Goal: Task Accomplishment & Management: Complete application form

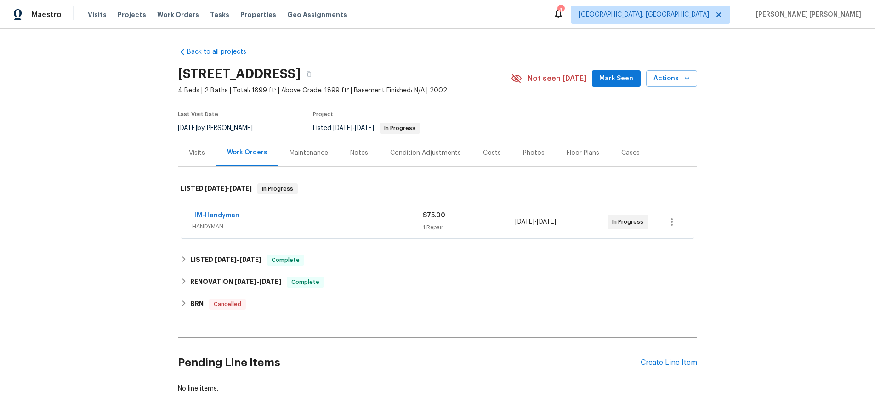
click at [327, 226] on span "HANDYMAN" at bounding box center [307, 226] width 231 height 9
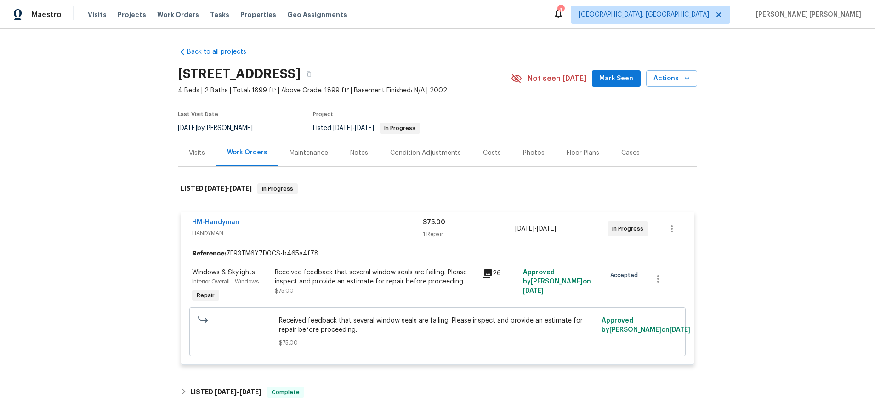
click at [487, 275] on icon at bounding box center [487, 273] width 11 height 11
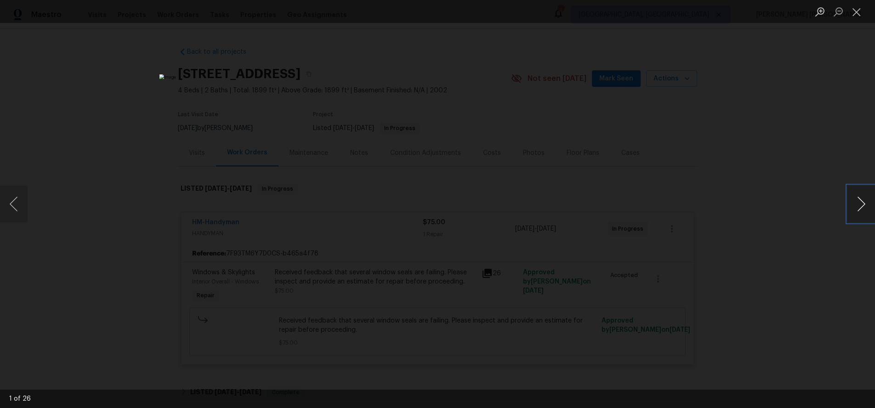
click at [859, 212] on button "Next image" at bounding box center [862, 204] width 28 height 37
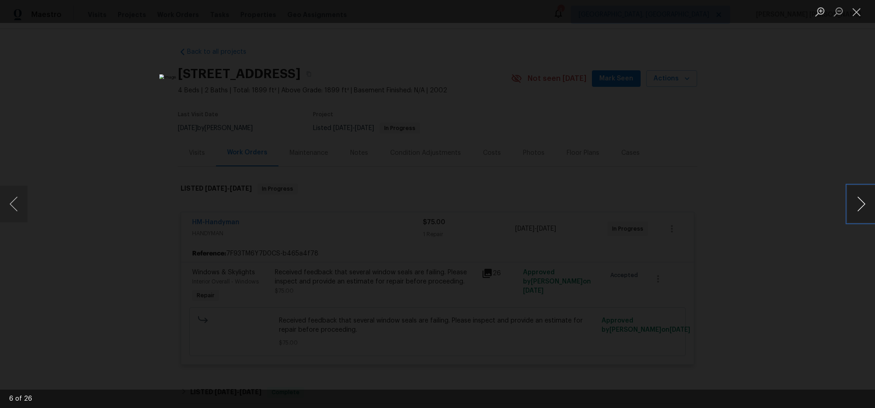
click at [859, 212] on button "Next image" at bounding box center [862, 204] width 28 height 37
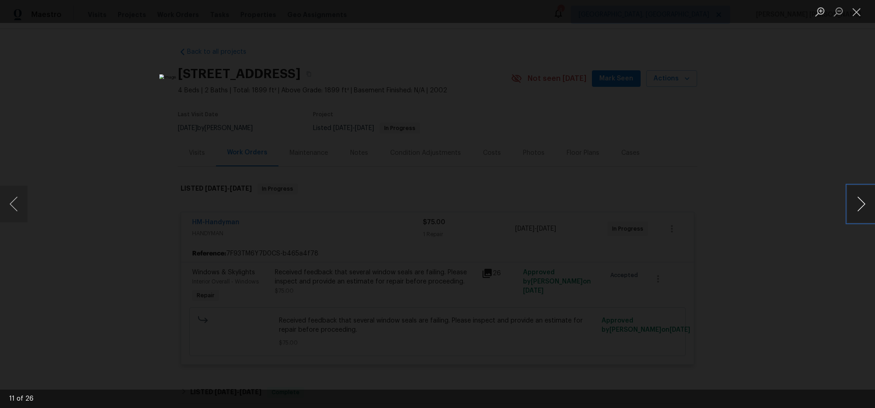
click at [859, 212] on button "Next image" at bounding box center [862, 204] width 28 height 37
click at [816, 273] on div "Lightbox" at bounding box center [437, 204] width 875 height 408
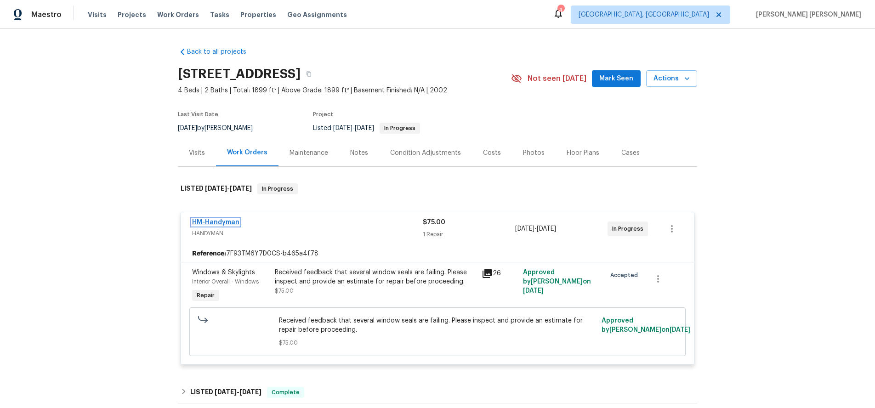
click at [225, 223] on link "HM-Handyman" at bounding box center [215, 222] width 47 height 6
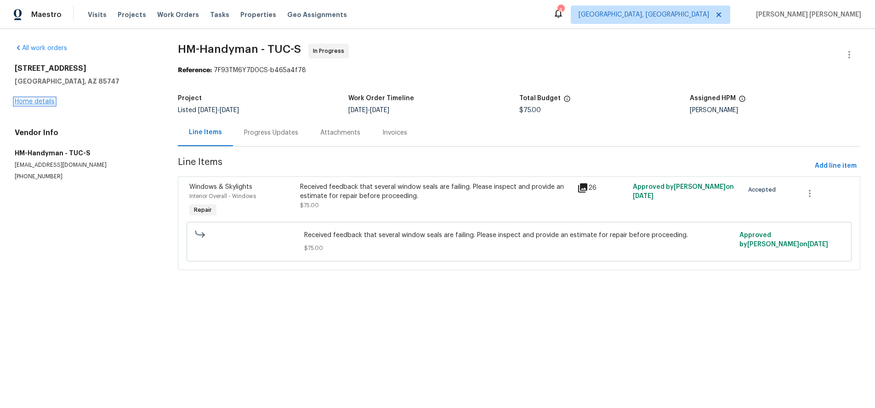
click at [35, 103] on link "Home details" at bounding box center [35, 101] width 40 height 6
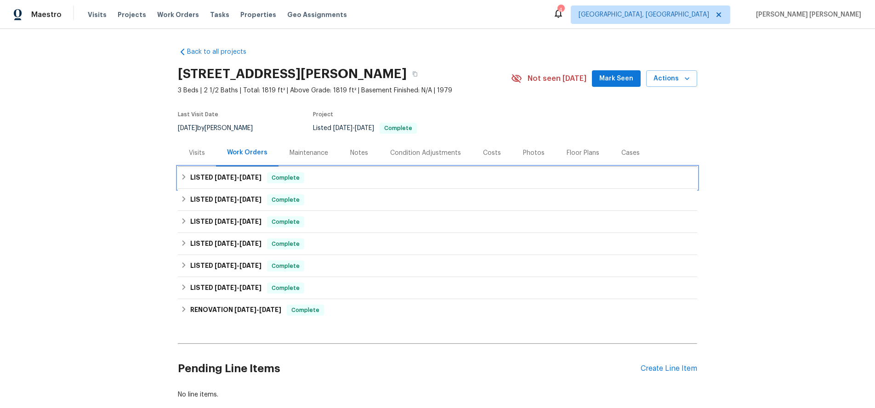
click at [232, 183] on div "LISTED 7/3/25 - 9/17/25 Complete" at bounding box center [437, 178] width 519 height 22
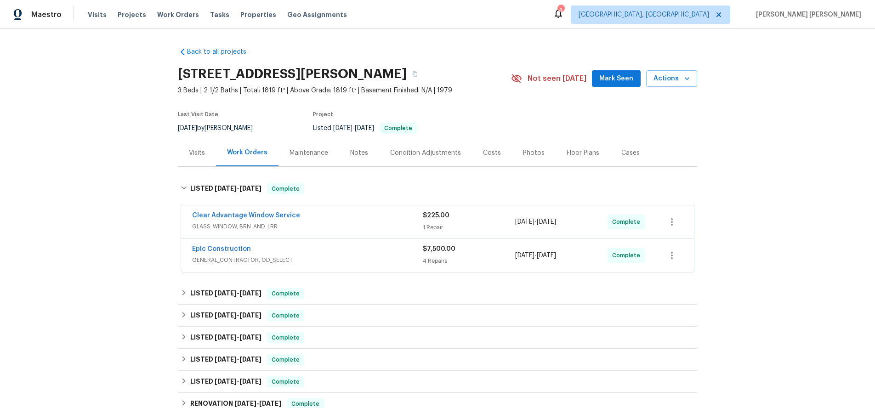
click at [365, 223] on span "GLASS_WINDOW, BRN_AND_LRR" at bounding box center [307, 226] width 231 height 9
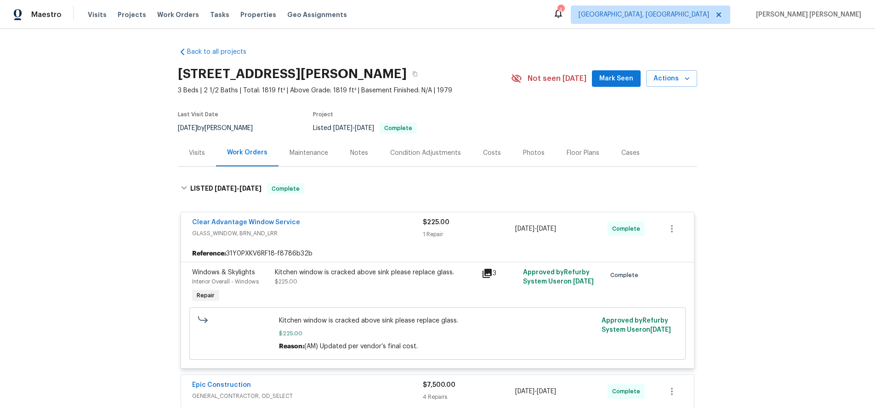
click at [365, 223] on div "Clear Advantage Window Service" at bounding box center [307, 223] width 231 height 11
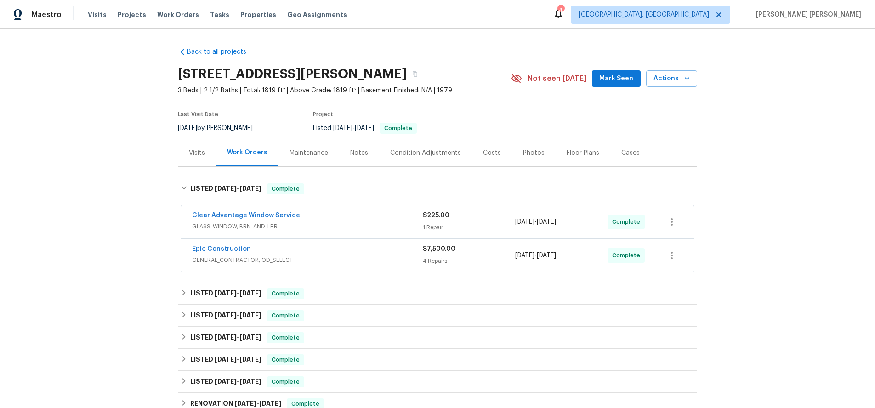
click at [375, 251] on div "Epic Construction" at bounding box center [307, 250] width 231 height 11
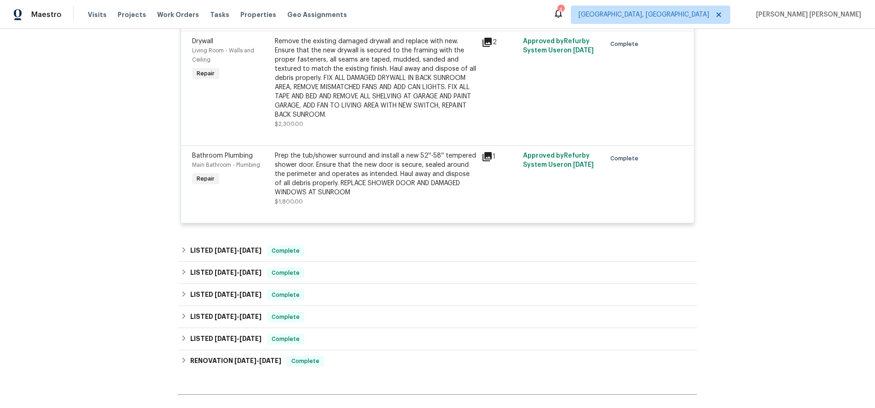
scroll to position [547, 0]
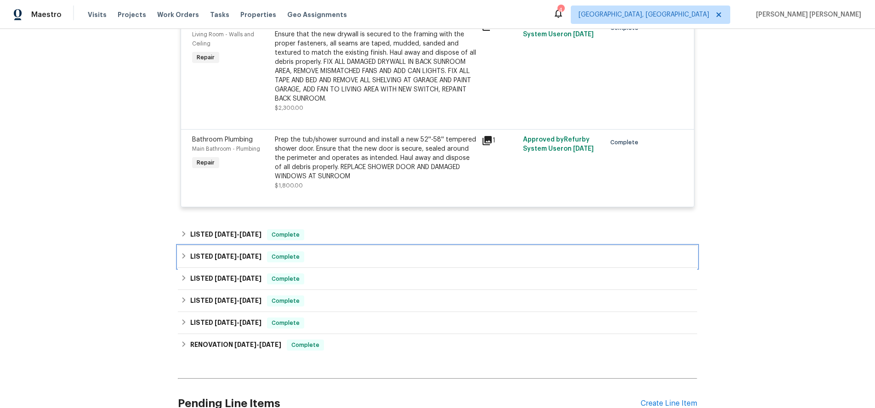
click at [375, 247] on div "LISTED 4/10/25 - 4/21/25 Complete" at bounding box center [437, 257] width 519 height 22
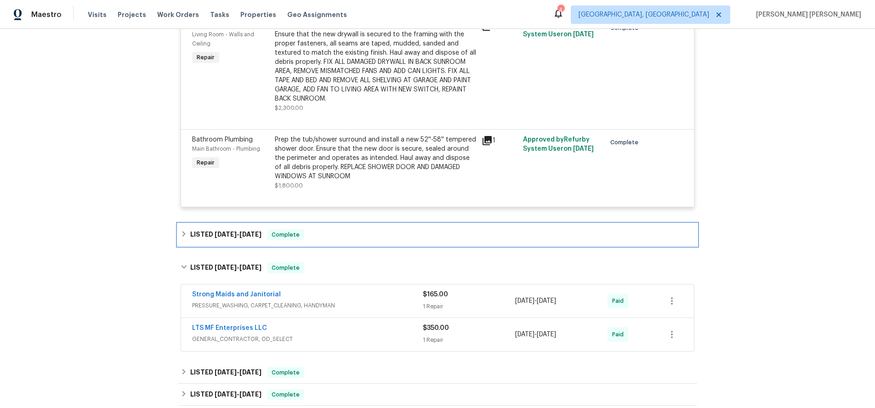
click at [382, 238] on div "LISTED 6/25/25 - 7/3/25 Complete" at bounding box center [438, 234] width 514 height 11
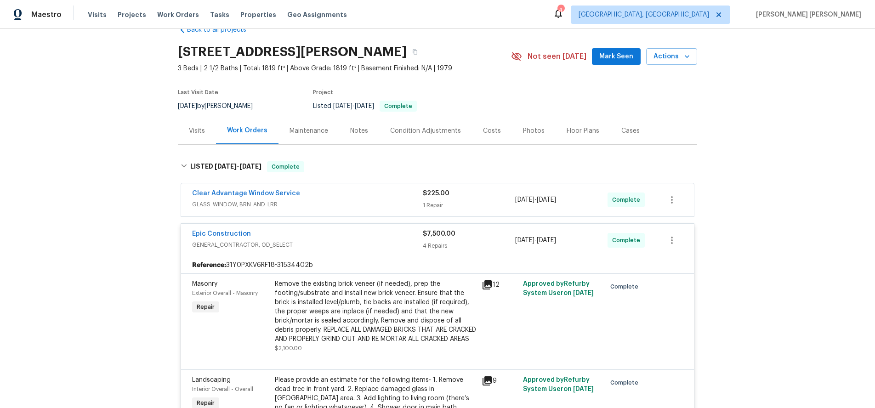
scroll to position [18, 0]
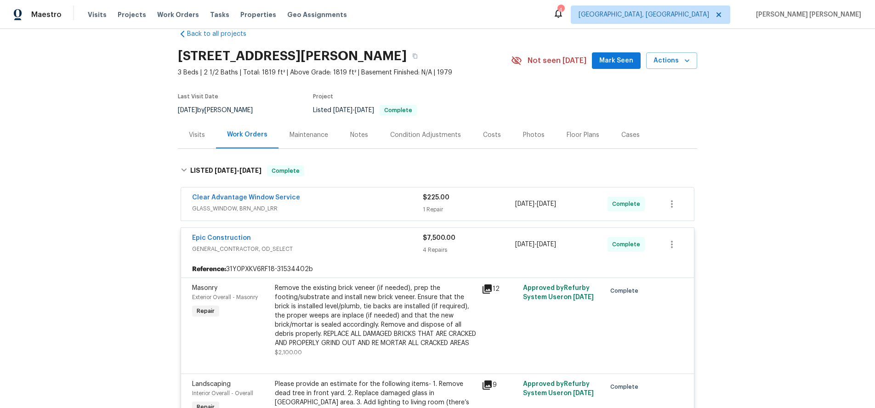
click at [190, 132] on div "Visits" at bounding box center [197, 135] width 16 height 9
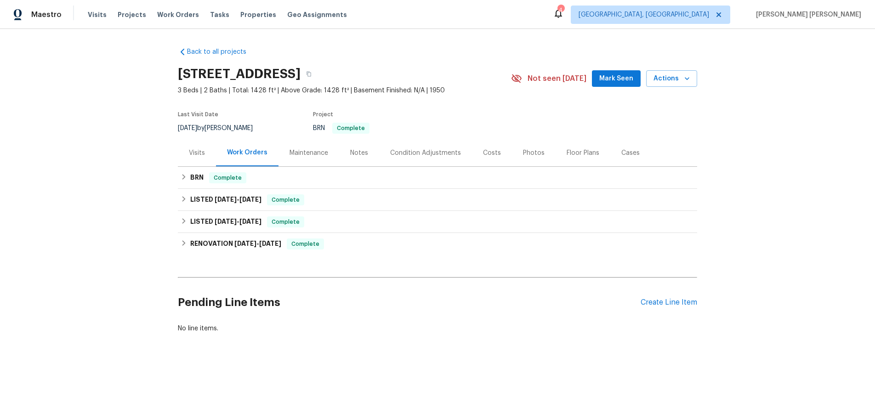
click at [191, 154] on div "Visits" at bounding box center [197, 152] width 16 height 9
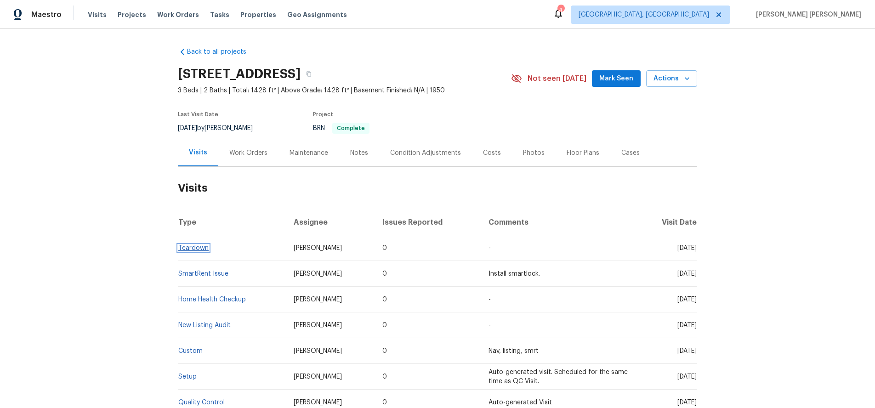
click at [205, 248] on link "Teardown" at bounding box center [193, 248] width 30 height 6
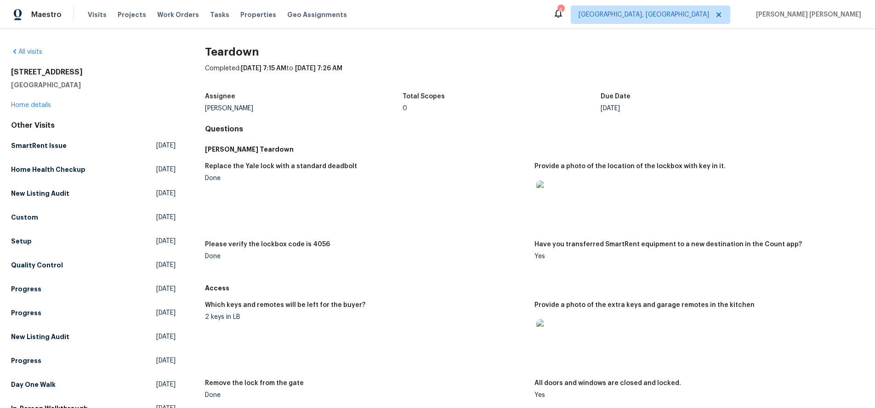
click at [556, 195] on img at bounding box center [550, 195] width 29 height 29
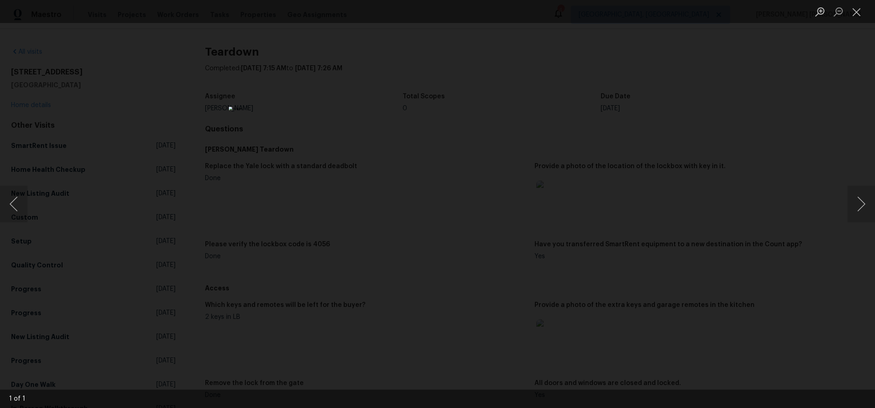
click at [672, 222] on div "Lightbox" at bounding box center [437, 204] width 875 height 408
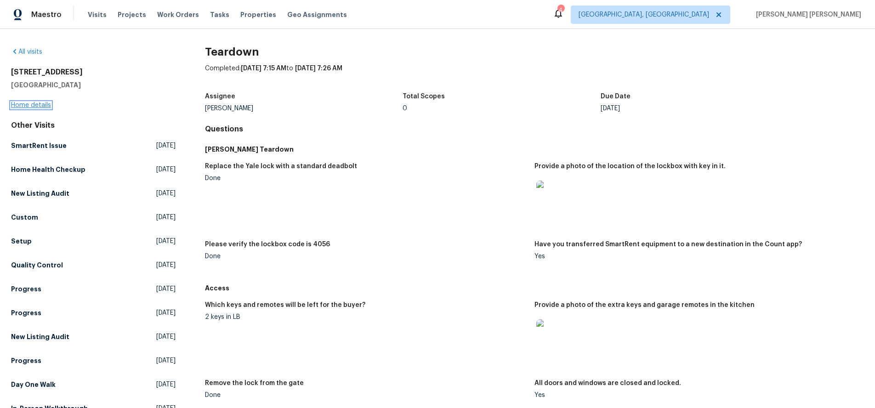
click at [31, 104] on link "Home details" at bounding box center [31, 105] width 40 height 6
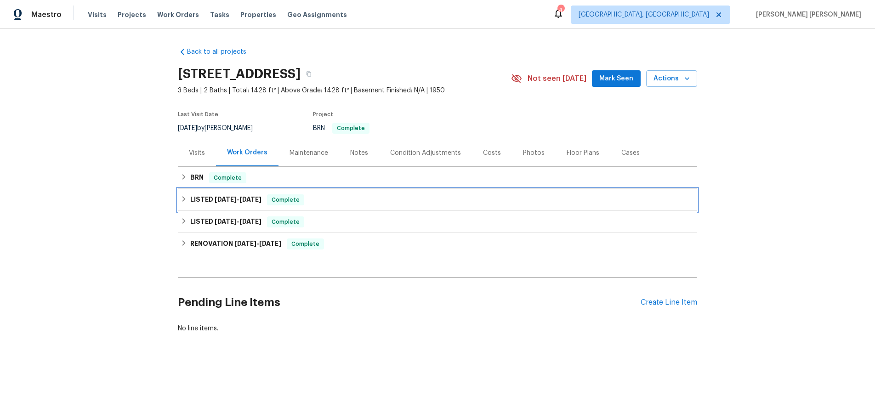
click at [184, 197] on icon at bounding box center [184, 199] width 6 height 6
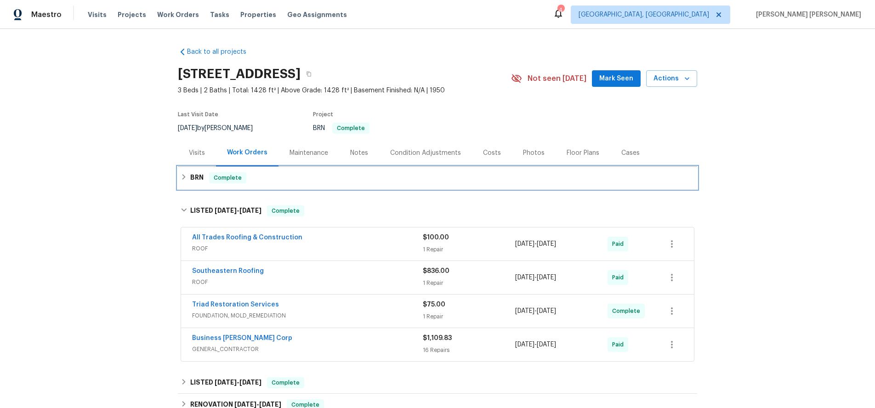
click at [183, 174] on icon at bounding box center [184, 177] width 6 height 6
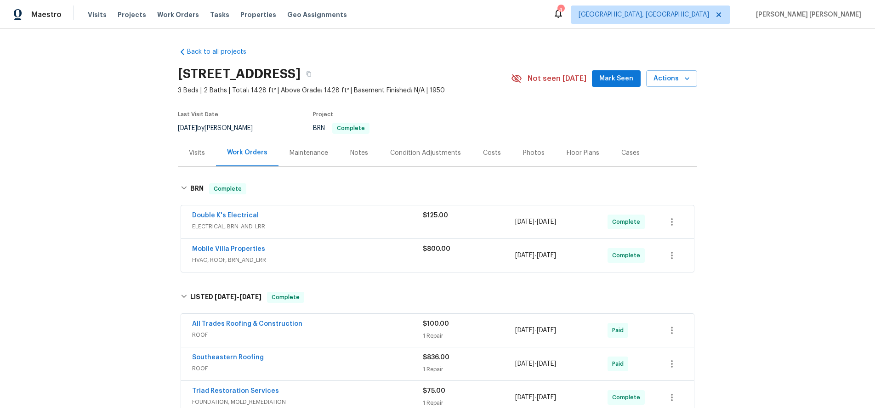
click at [389, 259] on span "HVAC, ROOF, BRN_AND_LRR" at bounding box center [307, 260] width 231 height 9
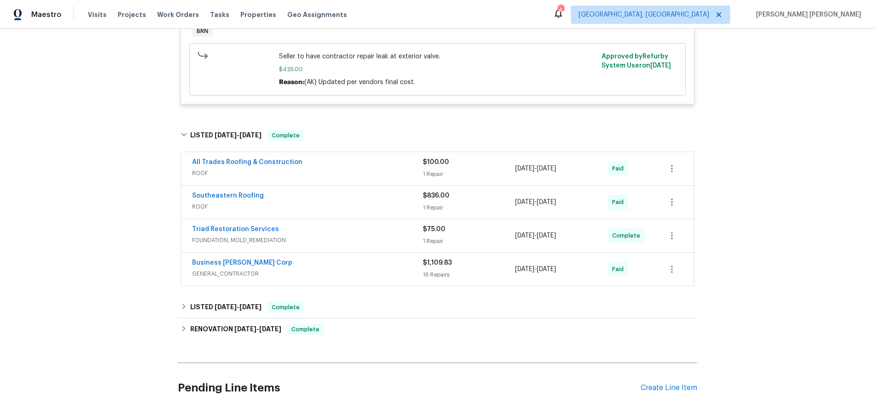
scroll to position [437, 0]
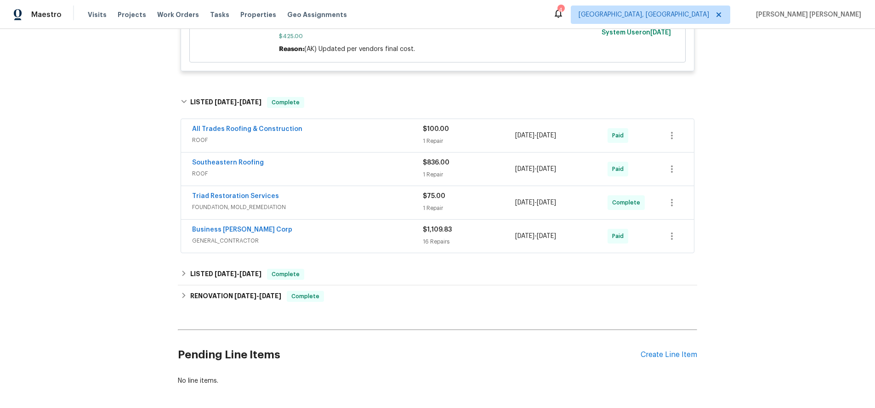
click at [384, 240] on span "GENERAL_CONTRACTOR" at bounding box center [307, 240] width 231 height 9
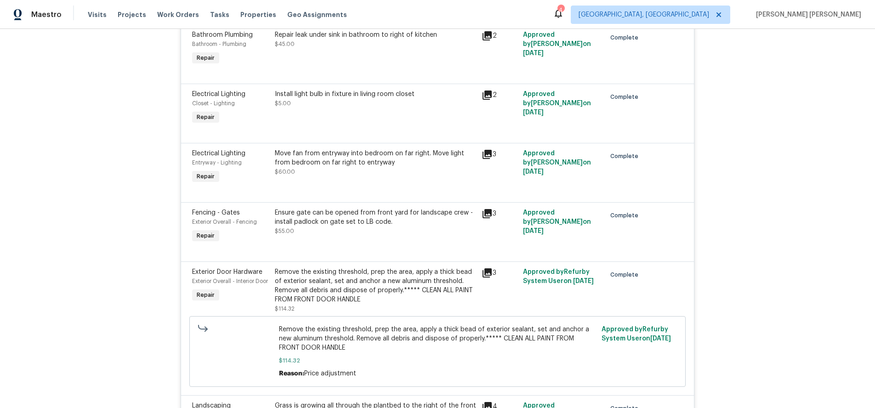
scroll to position [887, 0]
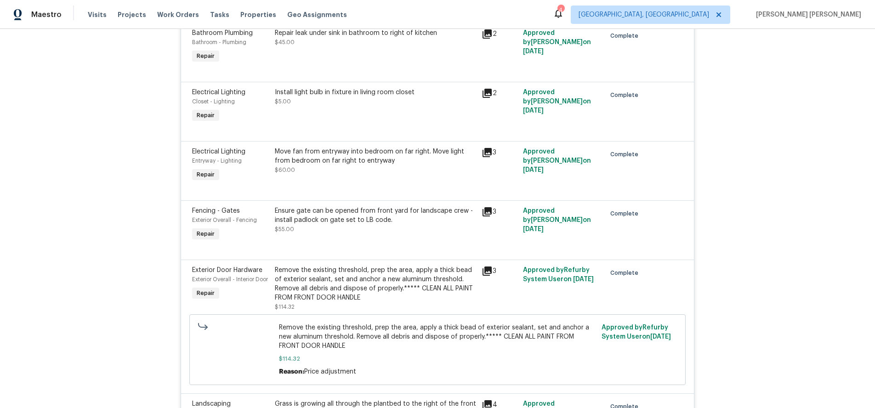
click at [488, 212] on icon at bounding box center [487, 211] width 9 height 9
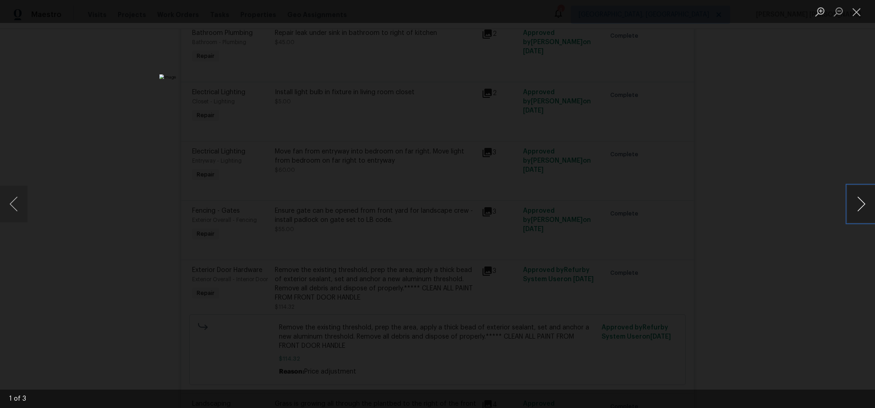
click at [857, 211] on button "Next image" at bounding box center [862, 204] width 28 height 37
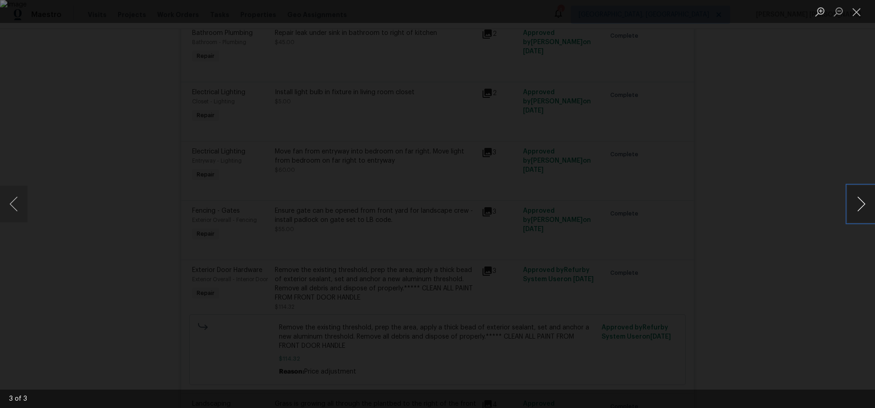
click at [857, 211] on button "Next image" at bounding box center [862, 204] width 28 height 37
click at [855, 11] on button "Close lightbox" at bounding box center [857, 12] width 18 height 16
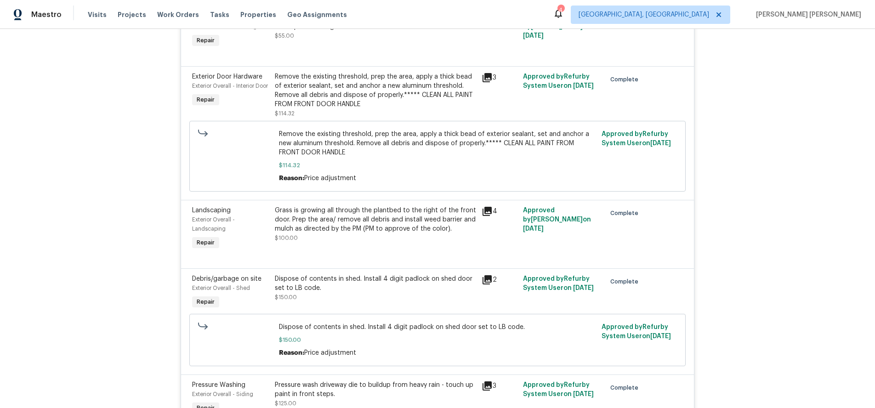
scroll to position [1095, 0]
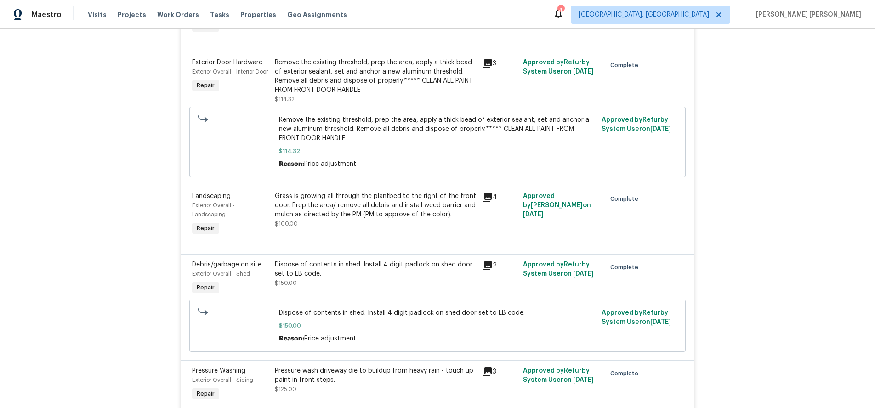
click at [487, 267] on icon at bounding box center [487, 265] width 9 height 9
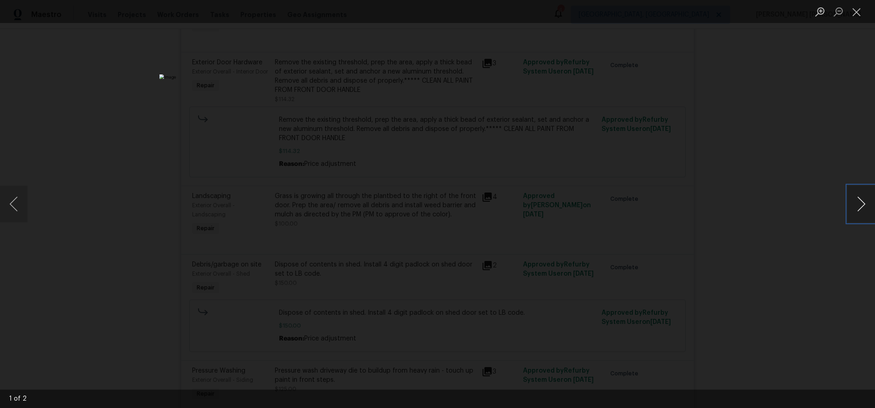
click at [860, 210] on button "Next image" at bounding box center [862, 204] width 28 height 37
drag, startPoint x: 800, startPoint y: 298, endPoint x: 803, endPoint y: 289, distance: 9.2
click at [800, 298] on div "Lightbox" at bounding box center [437, 204] width 875 height 408
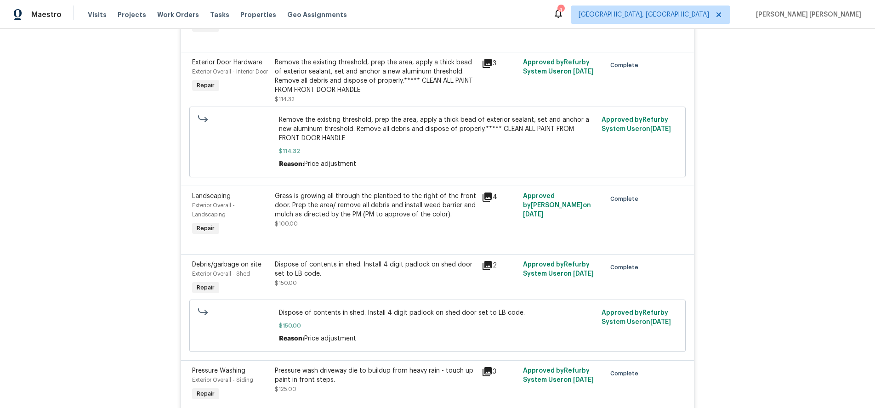
scroll to position [1105, 0]
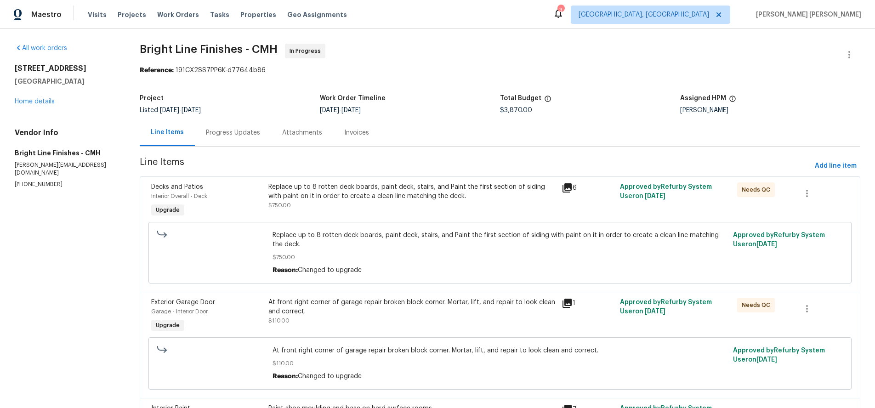
click at [568, 190] on icon at bounding box center [567, 187] width 9 height 9
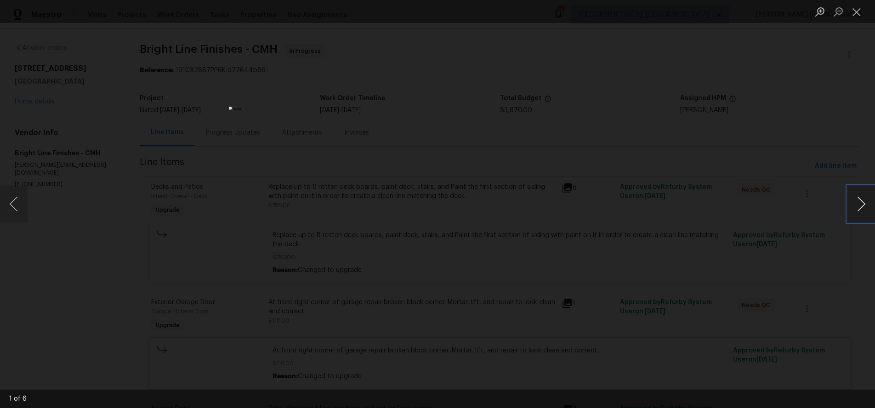
click at [860, 211] on button "Next image" at bounding box center [862, 204] width 28 height 37
click at [864, 211] on button "Next image" at bounding box center [862, 204] width 28 height 37
drag, startPoint x: 766, startPoint y: 259, endPoint x: 758, endPoint y: 255, distance: 8.8
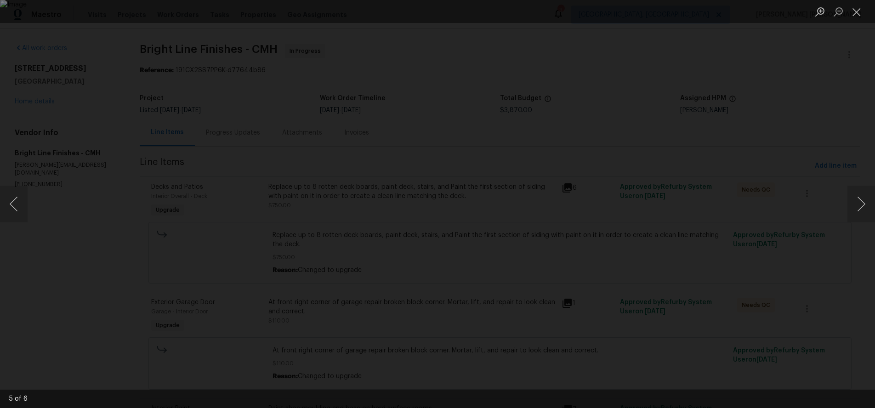
click at [764, 258] on div "Lightbox" at bounding box center [437, 204] width 875 height 408
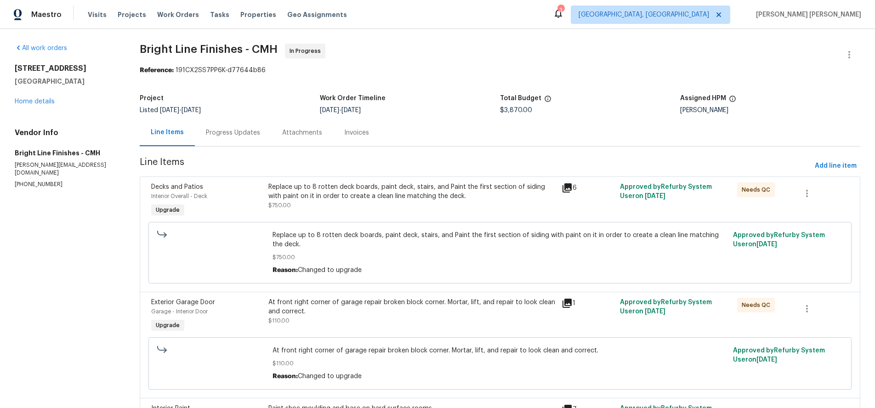
click at [243, 133] on div "Progress Updates" at bounding box center [233, 132] width 54 height 9
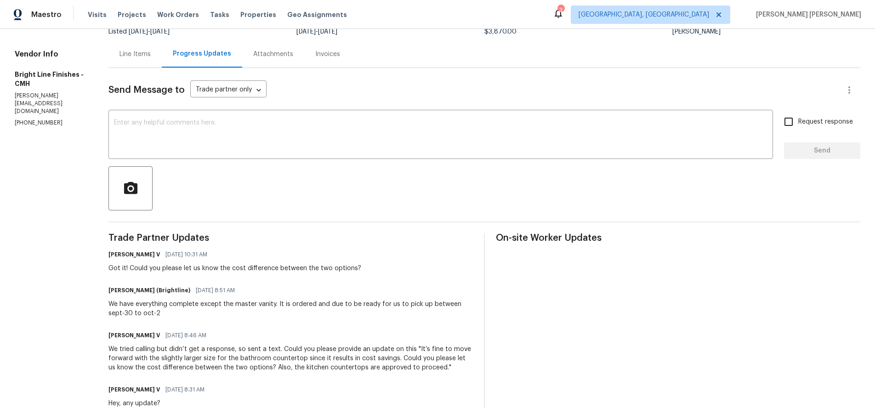
scroll to position [214, 0]
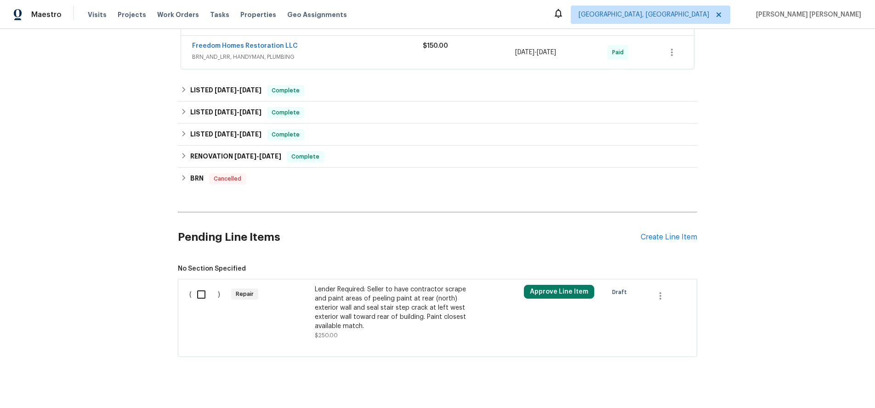
scroll to position [205, 0]
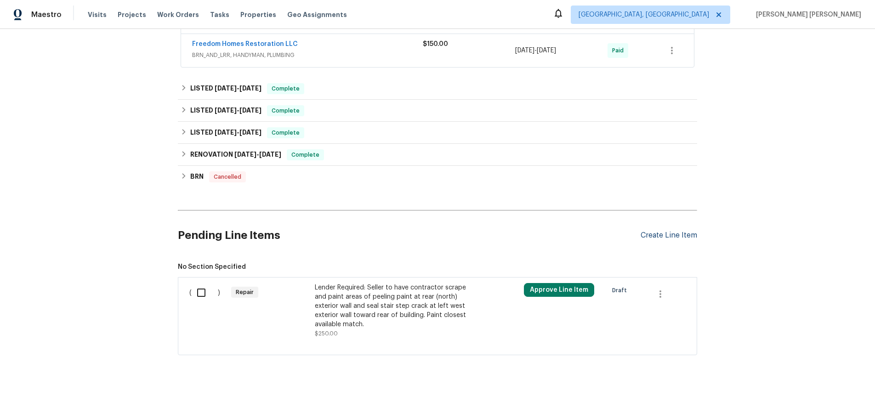
click at [667, 237] on div "Create Line Item" at bounding box center [669, 235] width 57 height 9
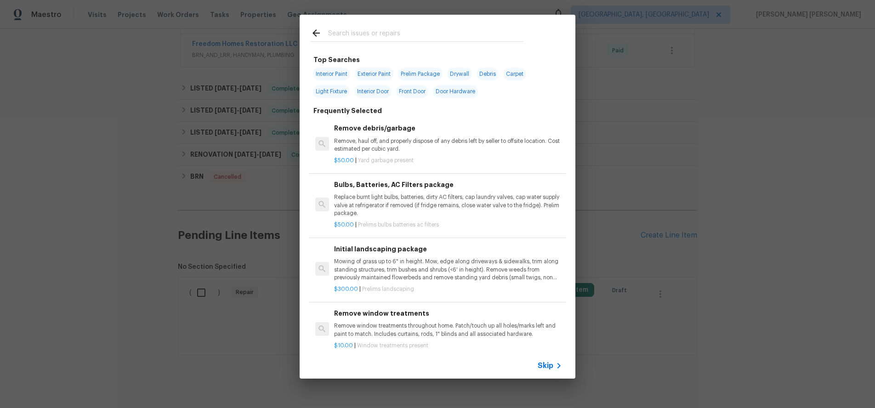
click at [550, 365] on span "Skip" at bounding box center [546, 365] width 16 height 9
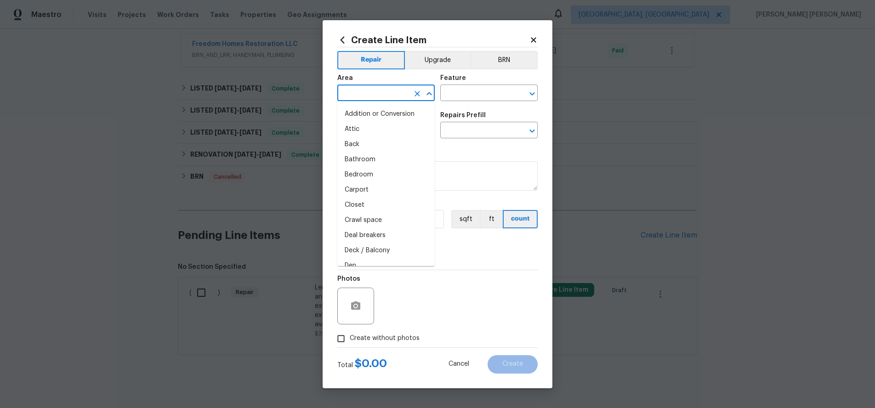
click at [384, 94] on input "text" at bounding box center [373, 94] width 72 height 14
drag, startPoint x: 377, startPoint y: 114, endPoint x: 455, endPoint y: 98, distance: 79.9
click at [378, 114] on li "Bathroom" at bounding box center [385, 114] width 97 height 15
type input "Bathroom"
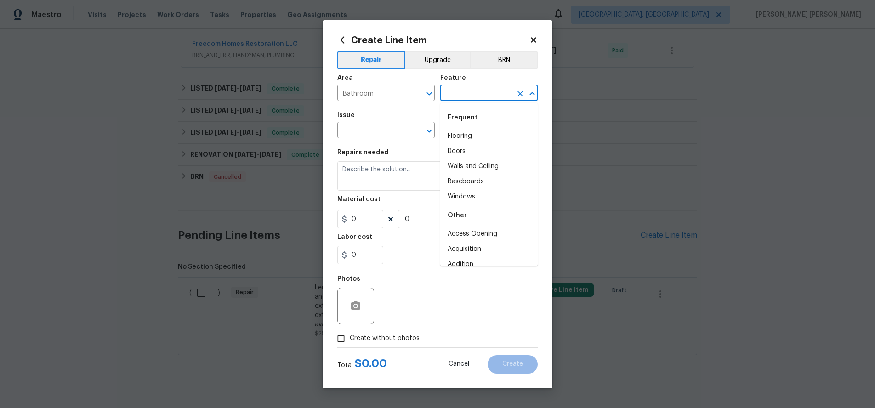
click at [468, 92] on input "text" at bounding box center [476, 94] width 72 height 14
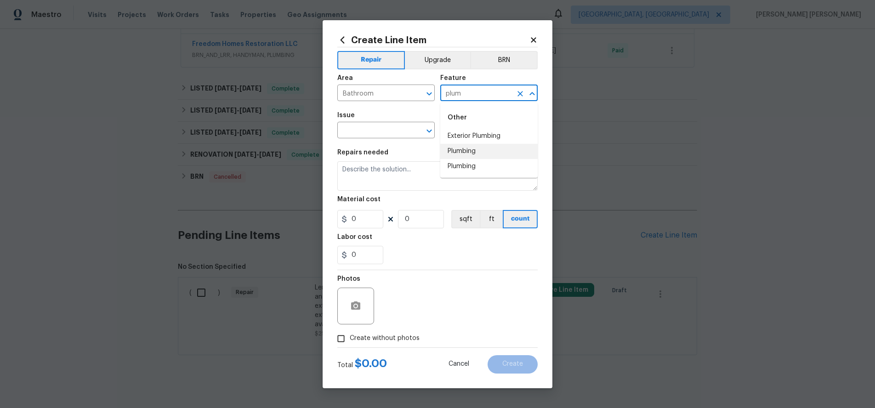
drag, startPoint x: 460, startPoint y: 154, endPoint x: 416, endPoint y: 148, distance: 44.0
click at [458, 154] on li "Plumbing" at bounding box center [488, 151] width 97 height 15
type input "Plumbing"
click at [378, 129] on input "text" at bounding box center [373, 131] width 72 height 14
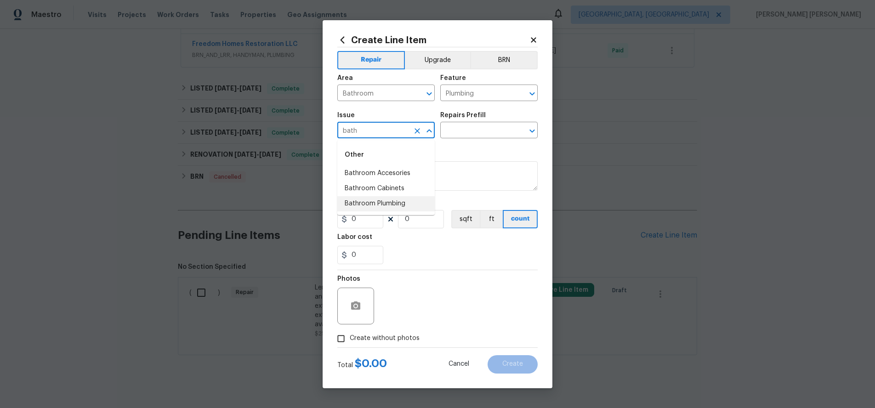
drag, startPoint x: 388, startPoint y: 206, endPoint x: 453, endPoint y: 183, distance: 68.3
click at [390, 204] on li "Bathroom Plumbing" at bounding box center [385, 203] width 97 height 15
type input "Bathroom Plumbing"
click at [487, 127] on input "text" at bounding box center [476, 131] width 72 height 14
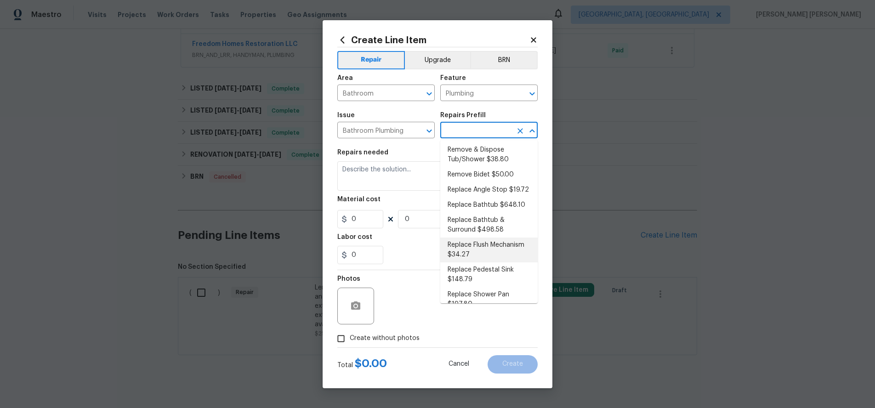
scroll to position [255, 0]
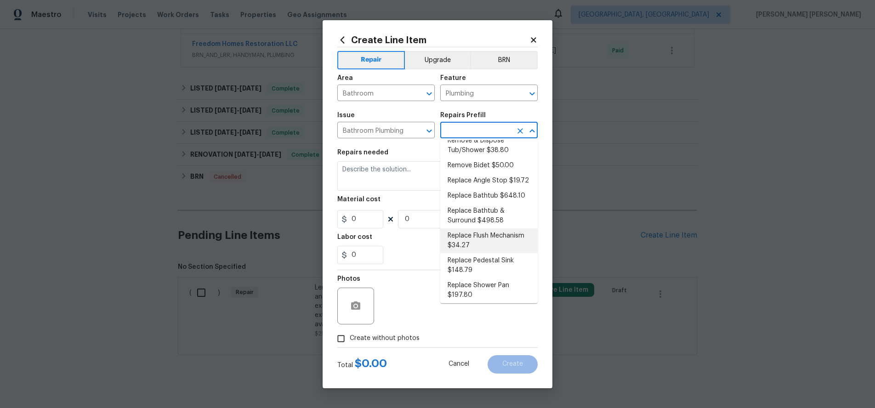
click at [500, 229] on li "Replace Flush Mechanism $34.27" at bounding box center [488, 240] width 97 height 25
type textarea "Remove and replace the toilet flush mechanism with new. Ensure that there are n…"
type input "1"
type input "Replace Flush Mechanism $34.27"
type input "34.27"
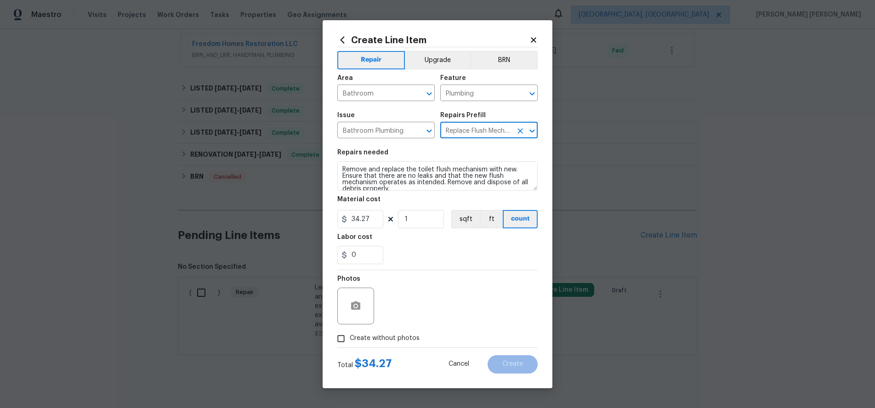
click at [534, 134] on icon "Open" at bounding box center [532, 130] width 11 height 11
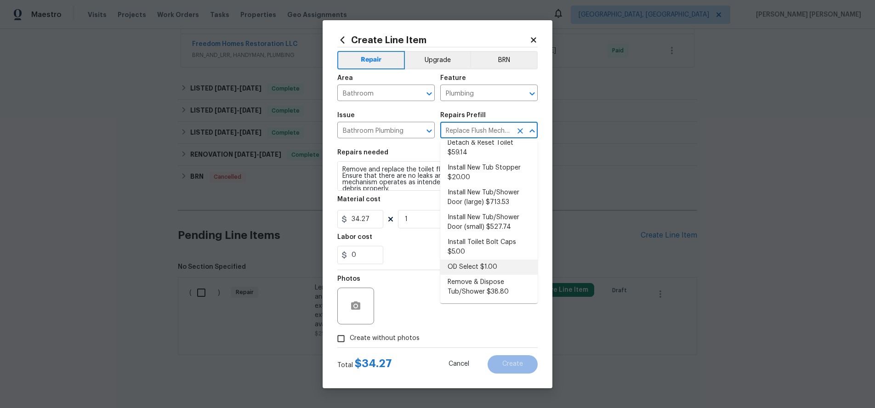
scroll to position [0, 0]
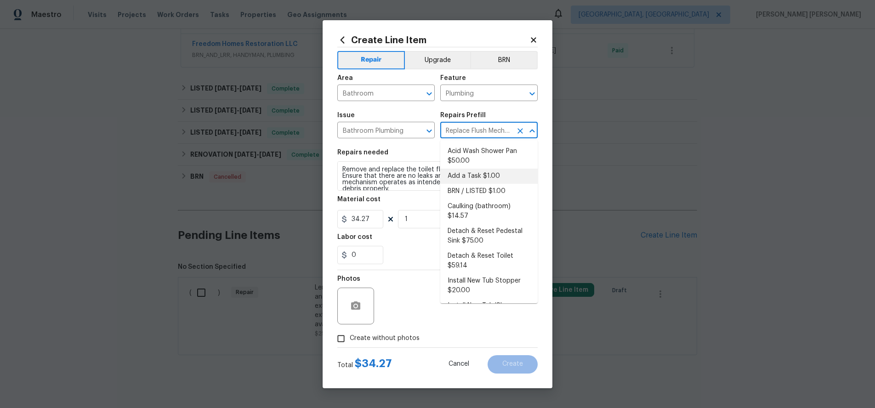
click at [472, 176] on li "Add a Task $1.00" at bounding box center [488, 176] width 97 height 15
type input "Replace Flush Mechanism $34.27"
type textarea "HPM to detail"
type input "Add a Task $1.00"
type input "1"
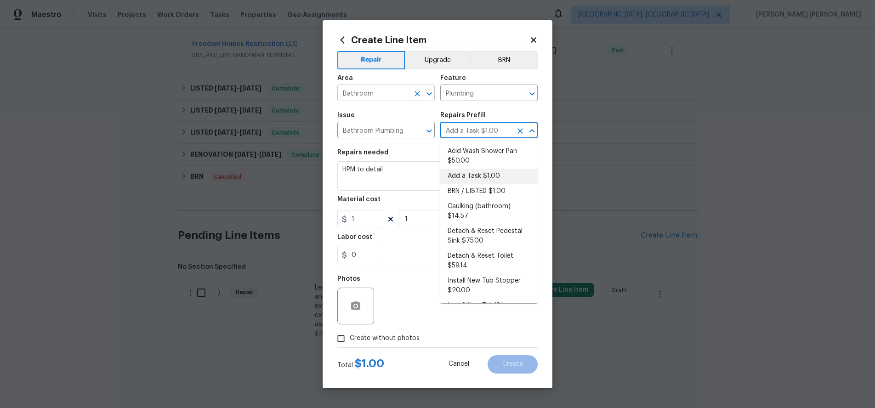
click at [387, 94] on input "Bathroom" at bounding box center [373, 94] width 72 height 14
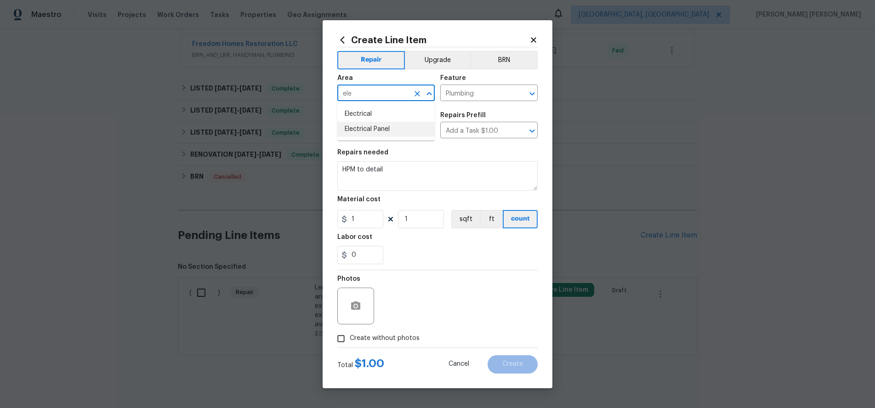
click at [394, 131] on li "Electrical Panel" at bounding box center [385, 129] width 97 height 15
type input "Electrical Panel"
click at [475, 95] on input "Plumbing" at bounding box center [476, 94] width 72 height 14
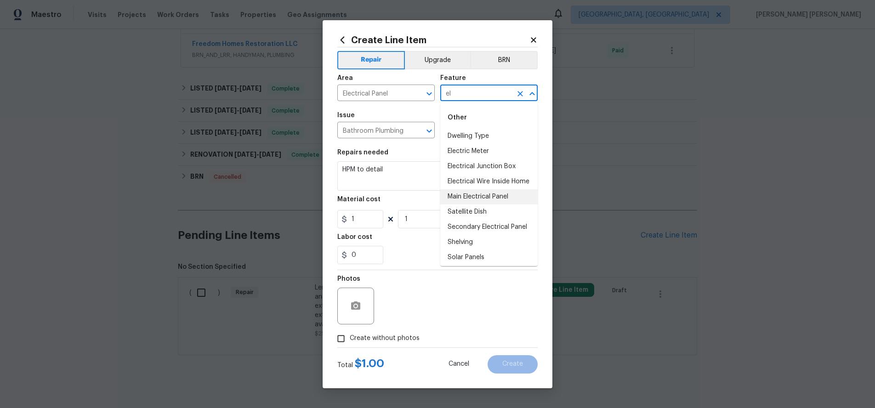
click at [486, 195] on li "Main Electrical Panel" at bounding box center [488, 196] width 97 height 15
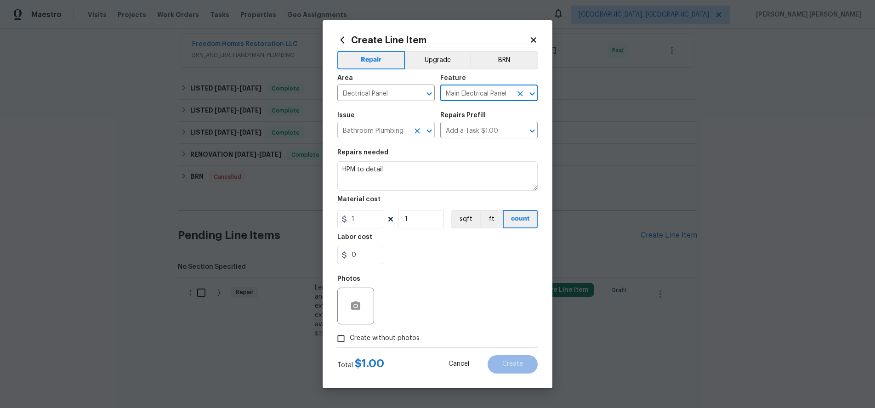
type input "Main Electrical Panel"
click at [390, 131] on input "Bathroom Plumbing" at bounding box center [373, 131] width 72 height 14
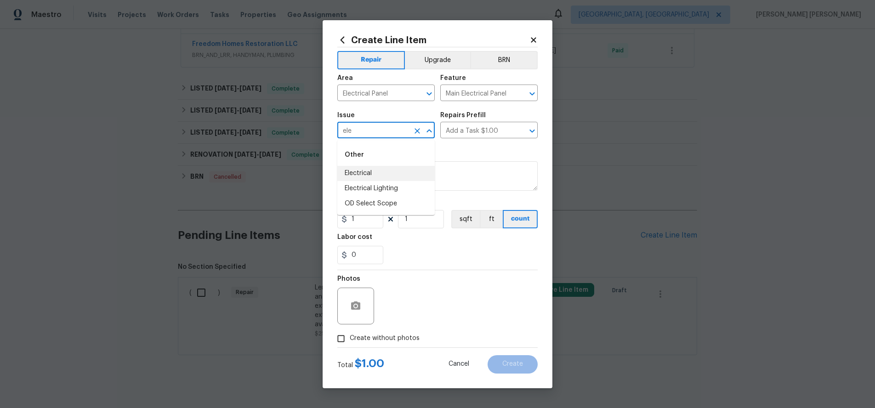
click at [396, 172] on li "Electrical" at bounding box center [385, 173] width 97 height 15
type input "Electrical"
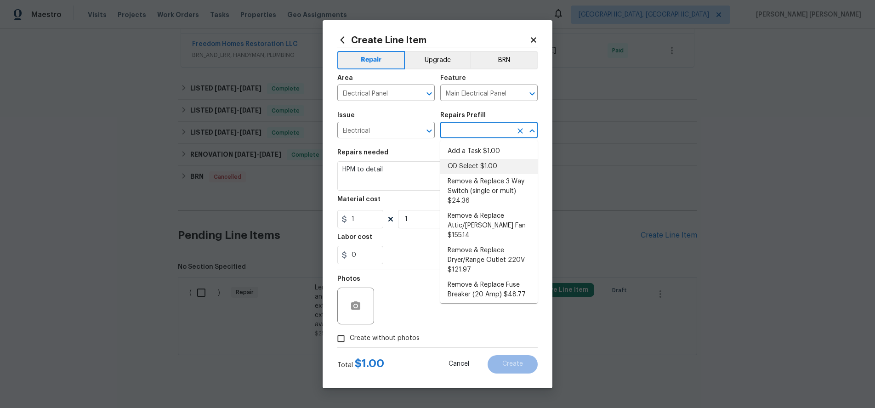
click at [483, 128] on input "text" at bounding box center [476, 131] width 72 height 14
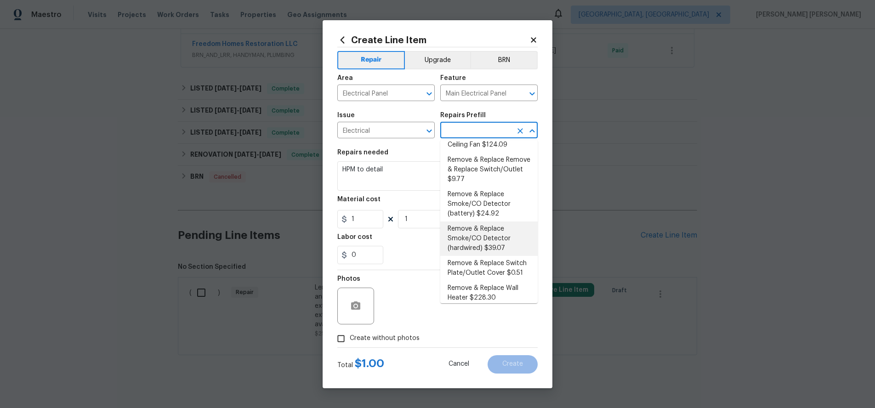
scroll to position [203, 0]
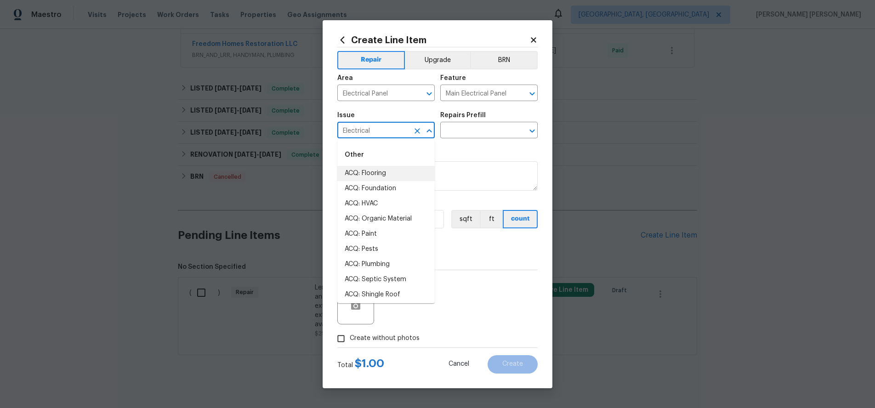
click at [394, 131] on input "Electrical" at bounding box center [373, 131] width 72 height 14
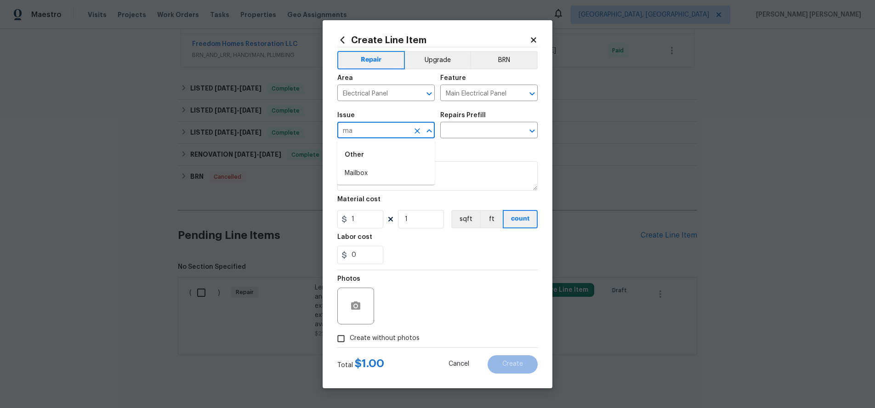
type input "m"
click at [404, 190] on li "Electrical Lighting" at bounding box center [385, 188] width 97 height 15
click at [473, 131] on input "text" at bounding box center [476, 131] width 72 height 14
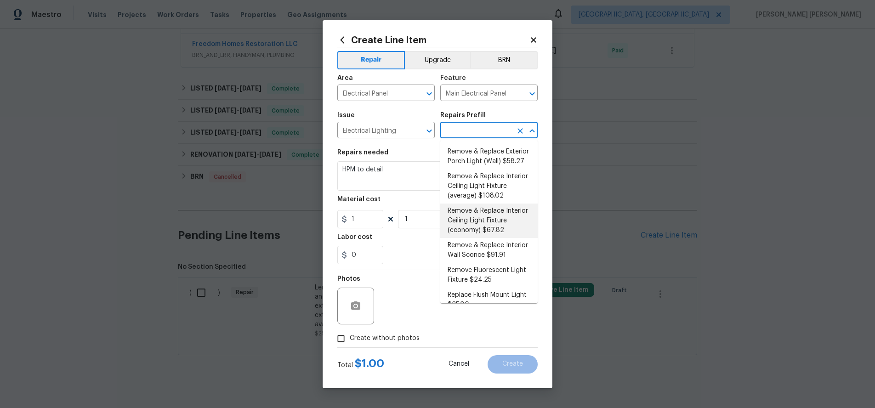
scroll to position [261, 0]
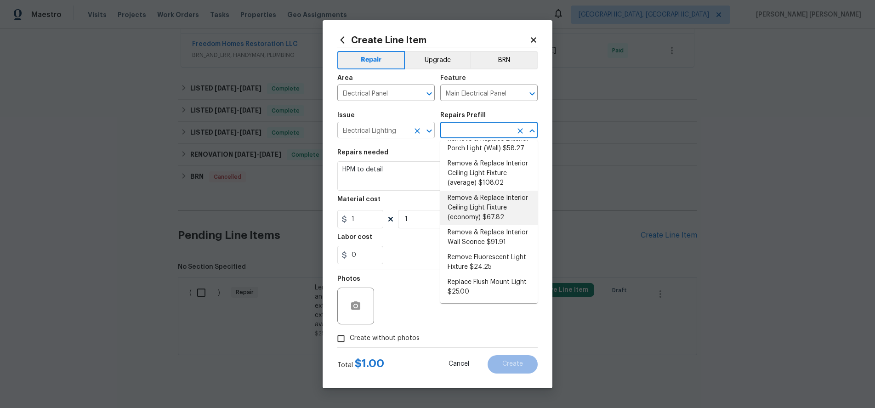
click at [372, 129] on input "Electrical Lighting" at bounding box center [373, 131] width 72 height 14
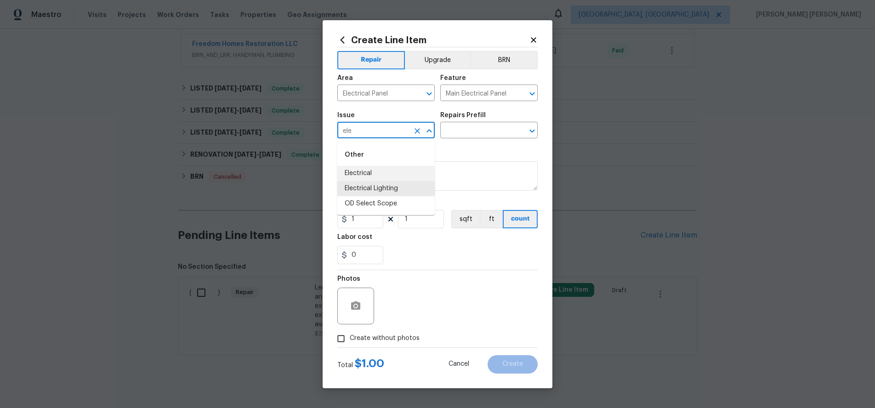
click at [381, 170] on li "Electrical" at bounding box center [385, 173] width 97 height 15
type input "Electrical"
click at [486, 127] on input "text" at bounding box center [476, 131] width 72 height 14
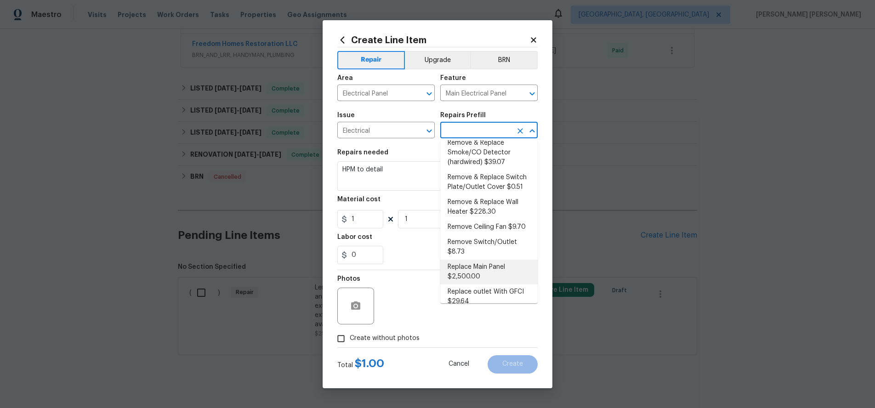
scroll to position [285, 0]
click at [466, 263] on li "Replace Main Panel $2,500.00" at bounding box center [488, 272] width 97 height 25
type input "Replace Main Panel $2,500.00"
type textarea "Remove and replace outdated main panel with approved panel. Includes obtaining …"
type input "2500"
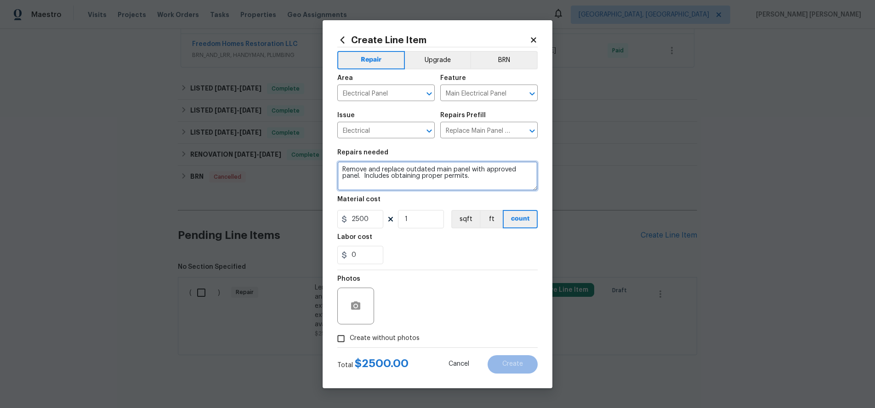
click at [480, 179] on textarea "Remove and replace outdated main panel with approved panel. Includes obtaining …" at bounding box center [437, 175] width 200 height 29
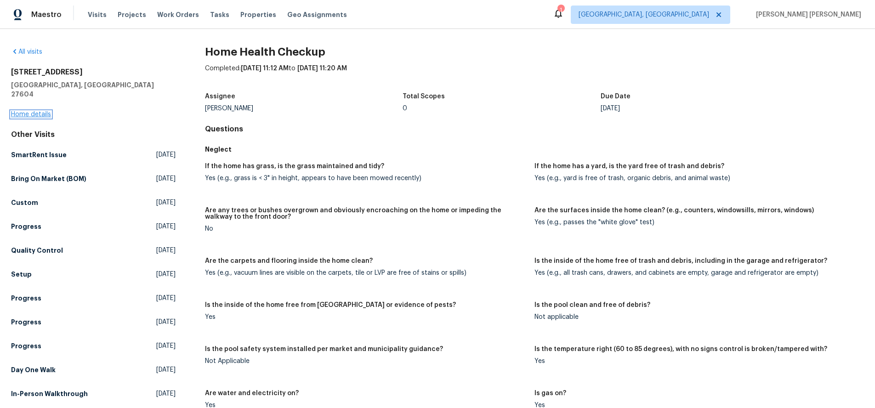
click at [34, 111] on link "Home details" at bounding box center [31, 114] width 40 height 6
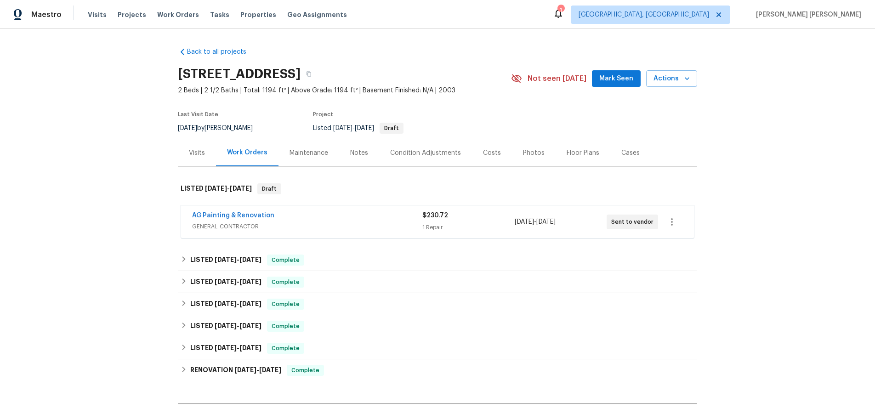
click at [326, 216] on div "AG Painting & Renovation" at bounding box center [307, 216] width 230 height 11
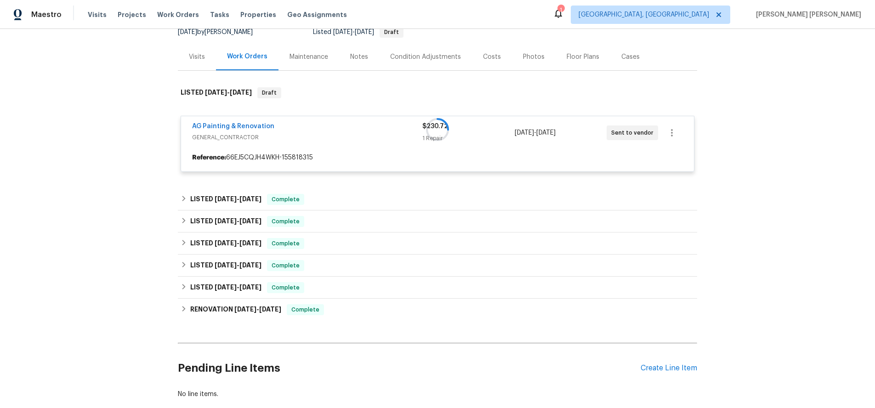
scroll to position [149, 0]
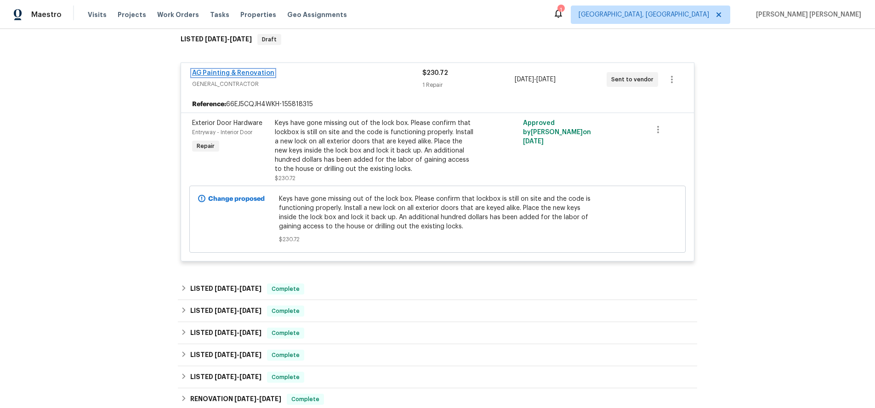
click at [236, 75] on link "AG Painting & Renovation" at bounding box center [233, 73] width 82 height 6
